Goal: Book appointment/travel/reservation

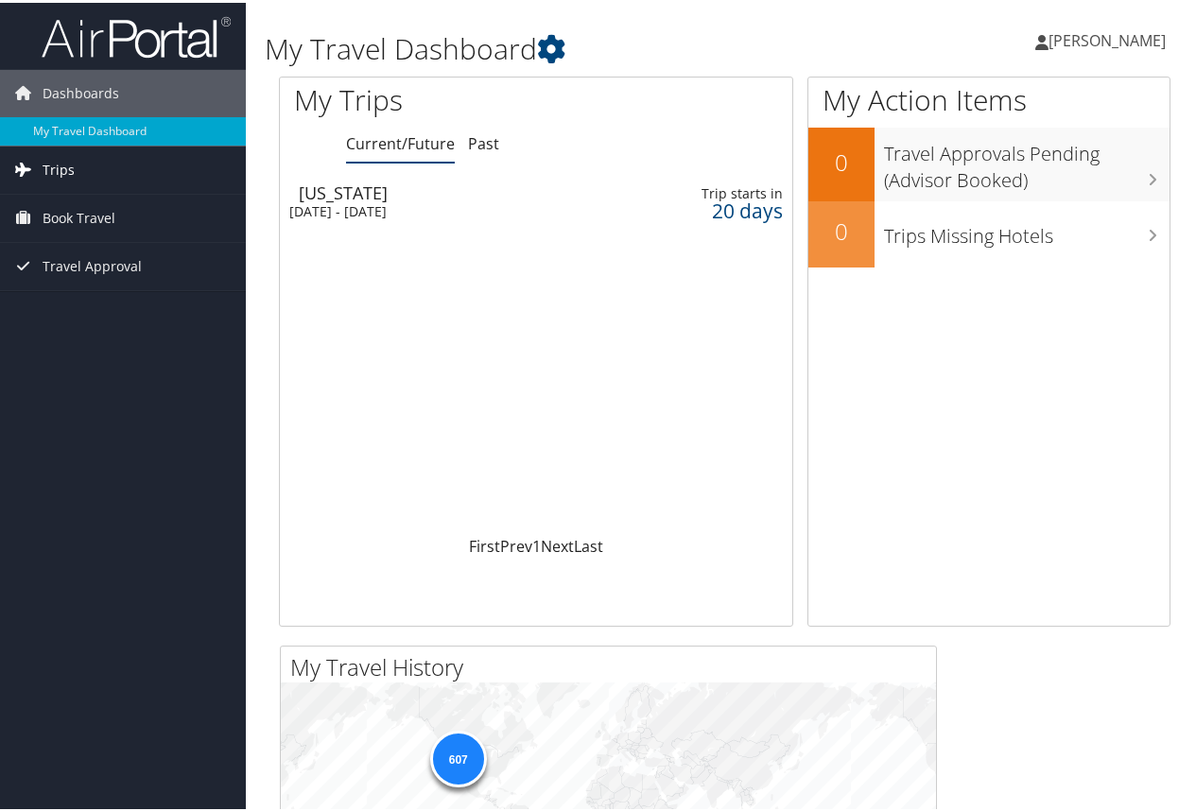
click at [78, 163] on link "Trips" at bounding box center [123, 167] width 246 height 47
click at [75, 287] on span "Book Travel" at bounding box center [79, 300] width 73 height 47
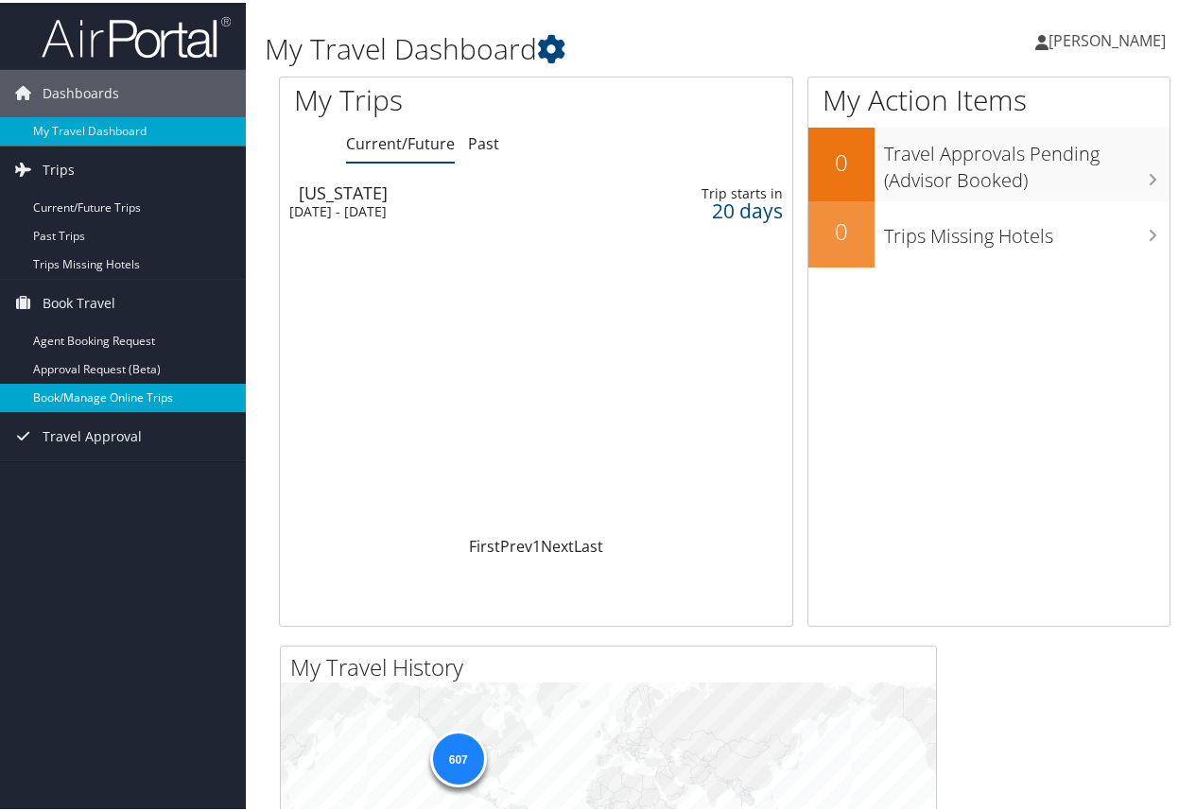
click at [79, 393] on link "Book/Manage Online Trips" at bounding box center [123, 395] width 246 height 28
